Goal: Information Seeking & Learning: Learn about a topic

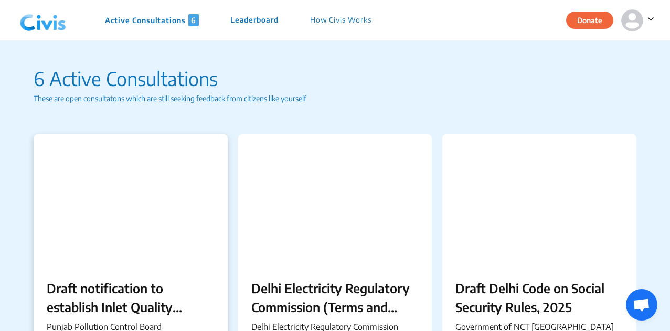
scroll to position [91, 0]
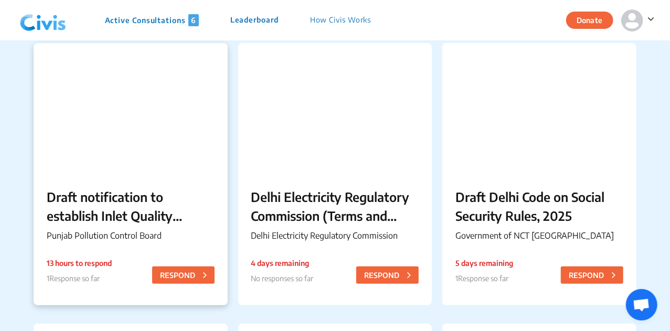
click at [141, 190] on p "Draft notification to establish Inlet Quality Standards for the Common Effluent…" at bounding box center [131, 206] width 168 height 38
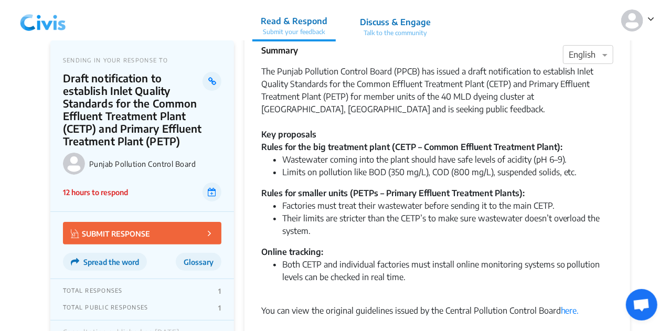
scroll to position [25, 0]
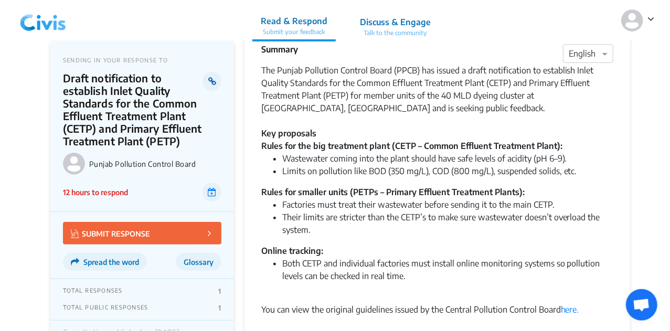
click at [219, 76] on link at bounding box center [212, 81] width 18 height 19
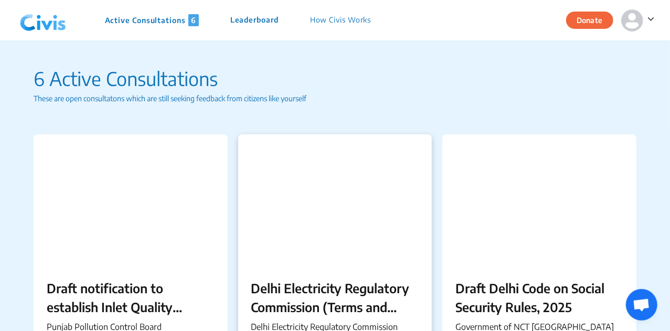
click at [379, 309] on p "Delhi Electricity Regulatory Commission (Terms and Conditions for Determination…" at bounding box center [335, 298] width 168 height 38
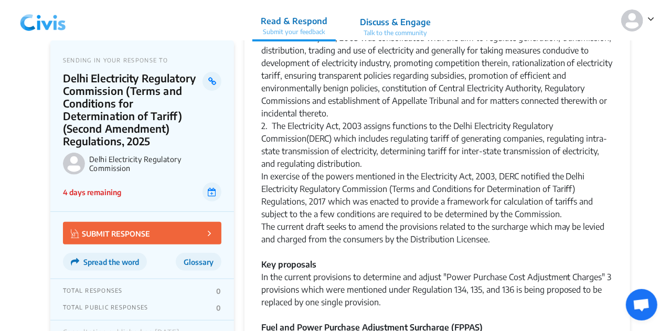
scroll to position [121, 0]
click at [209, 80] on icon at bounding box center [212, 81] width 8 height 8
